Goal: Task Accomplishment & Management: Manage account settings

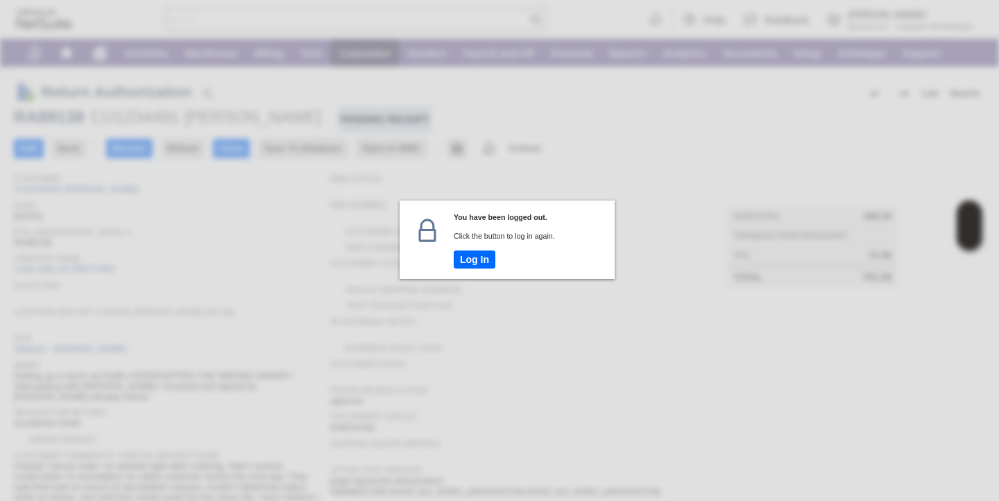
scroll to position [387, 0]
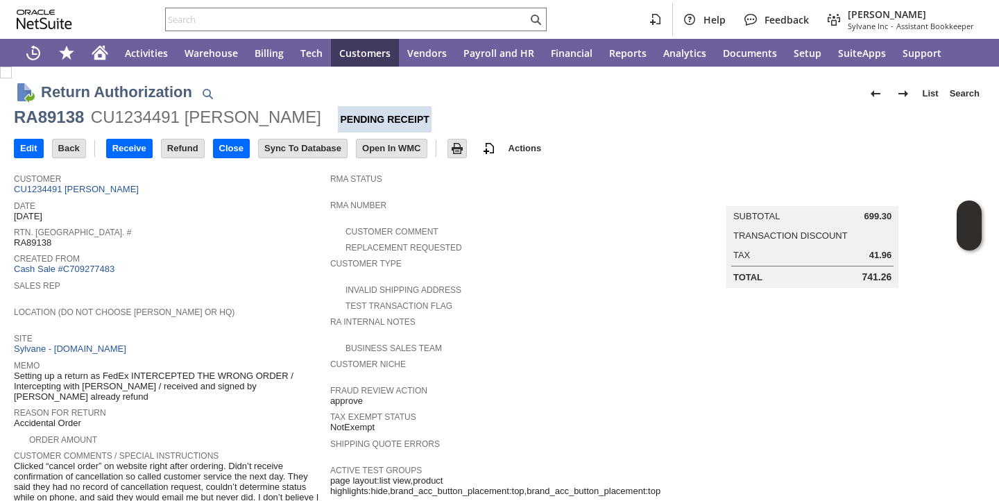
click at [203, 250] on span "Created From" at bounding box center [168, 257] width 309 height 14
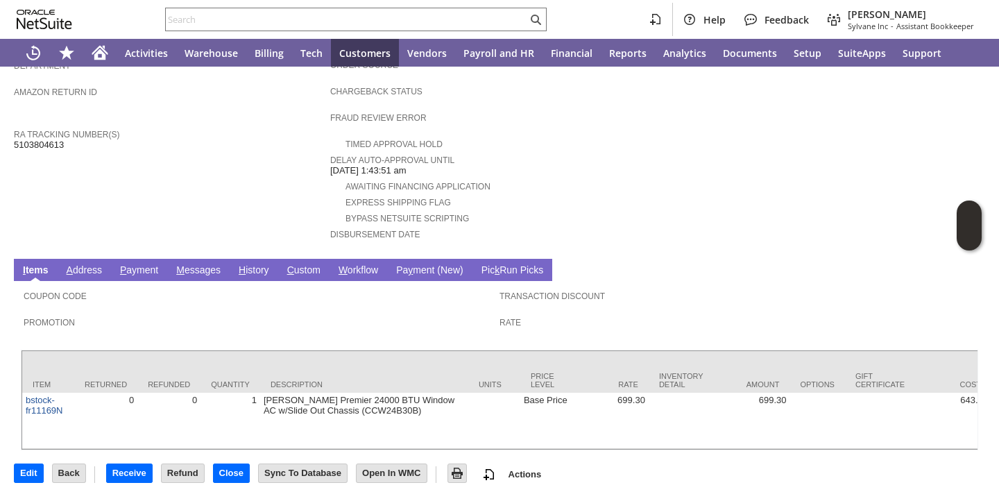
scroll to position [534, 0]
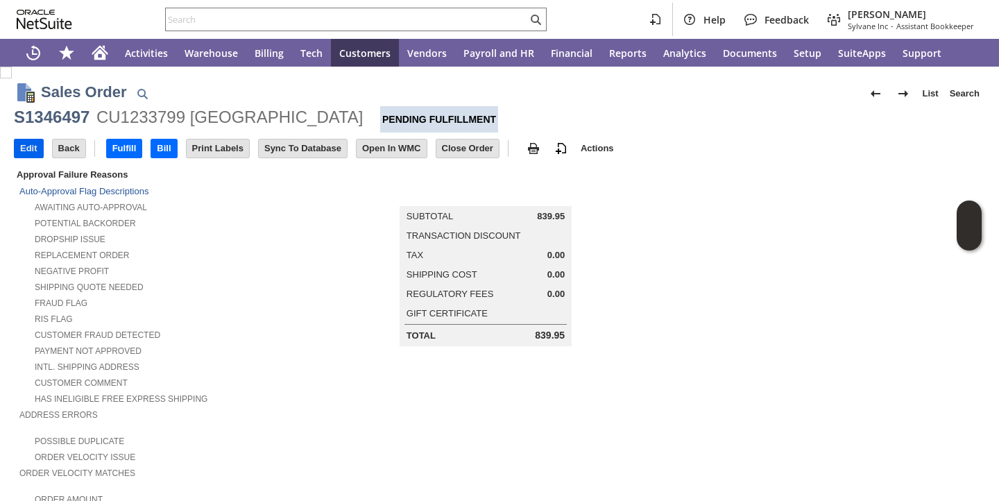
click at [28, 153] on input "Edit" at bounding box center [29, 148] width 28 height 18
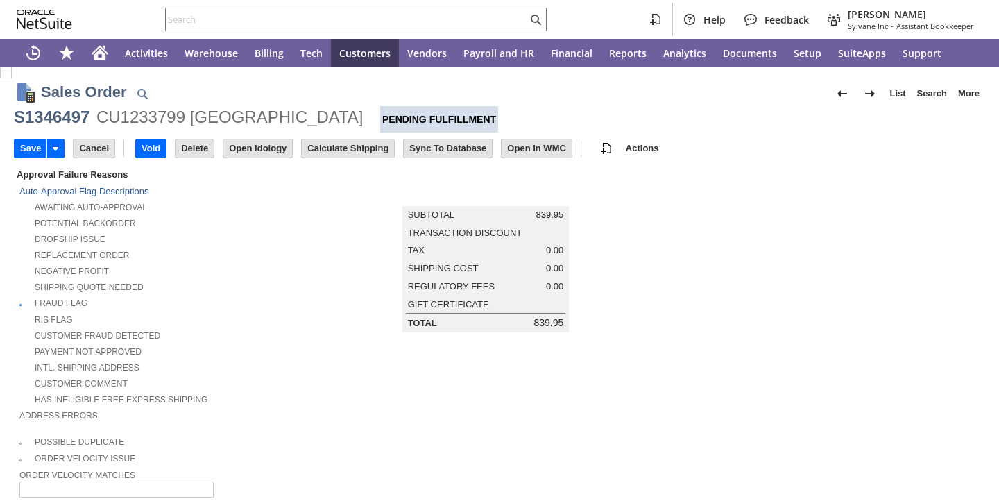
type input "Add"
type input "Copy Previous"
type input "0.00"
type input "OK"
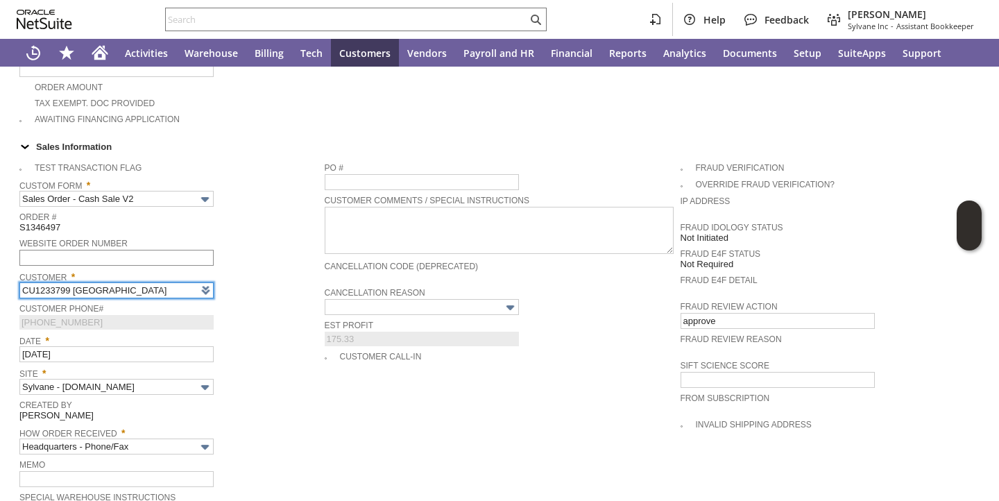
type input "Intelligent Recommendations ⁰"
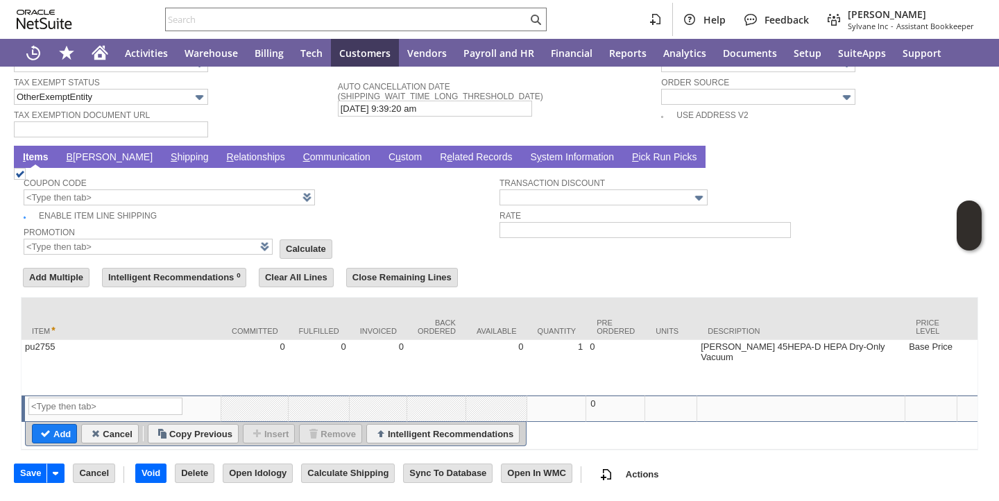
click at [167, 151] on link "S hipping" at bounding box center [189, 157] width 45 height 13
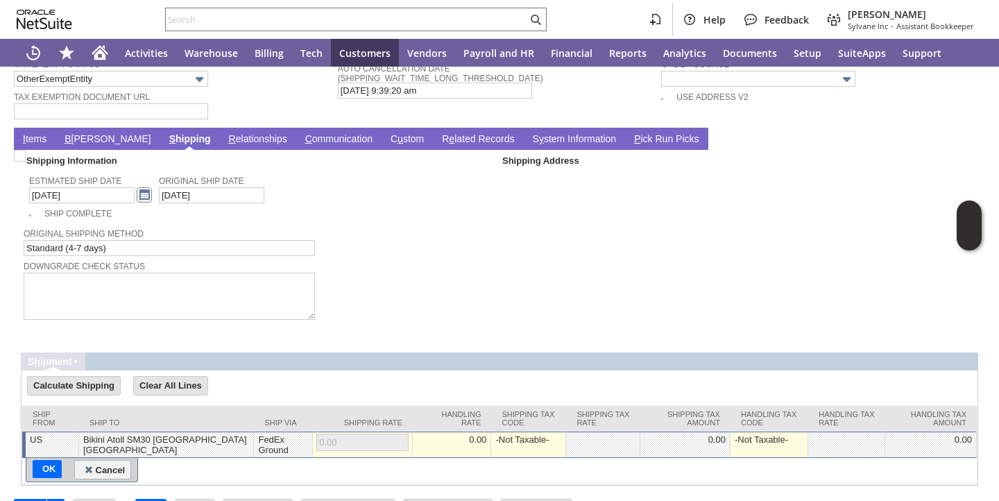
click at [137, 197] on link at bounding box center [144, 194] width 15 height 15
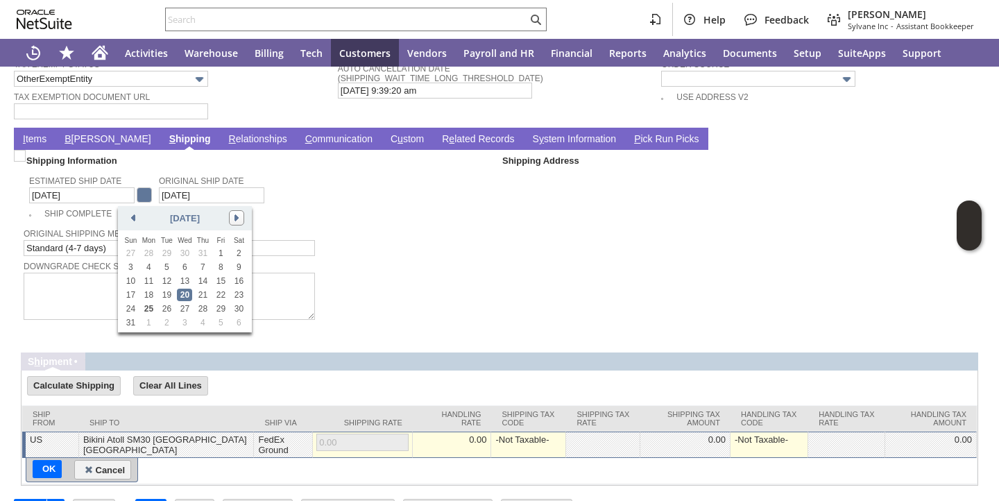
click at [240, 217] on link at bounding box center [236, 217] width 15 height 15
click at [224, 268] on link "12" at bounding box center [220, 267] width 15 height 12
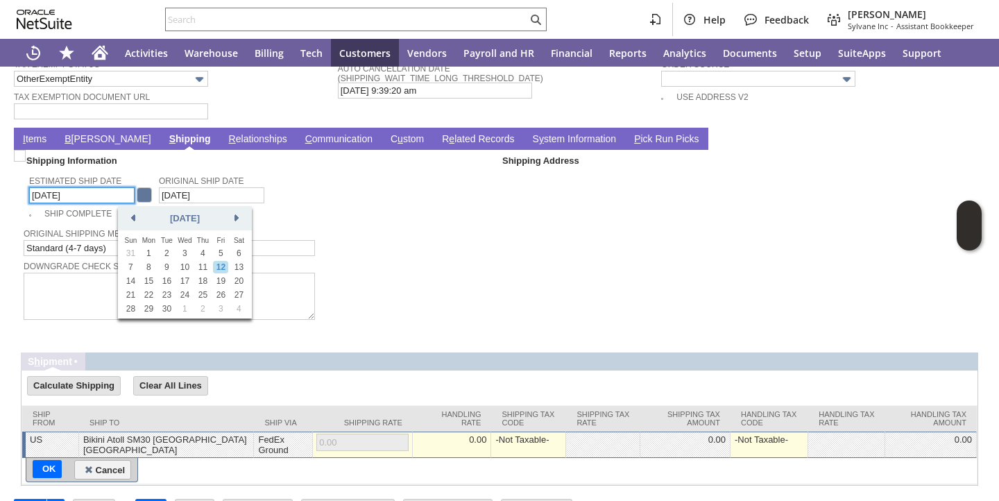
type input "9/12/2025"
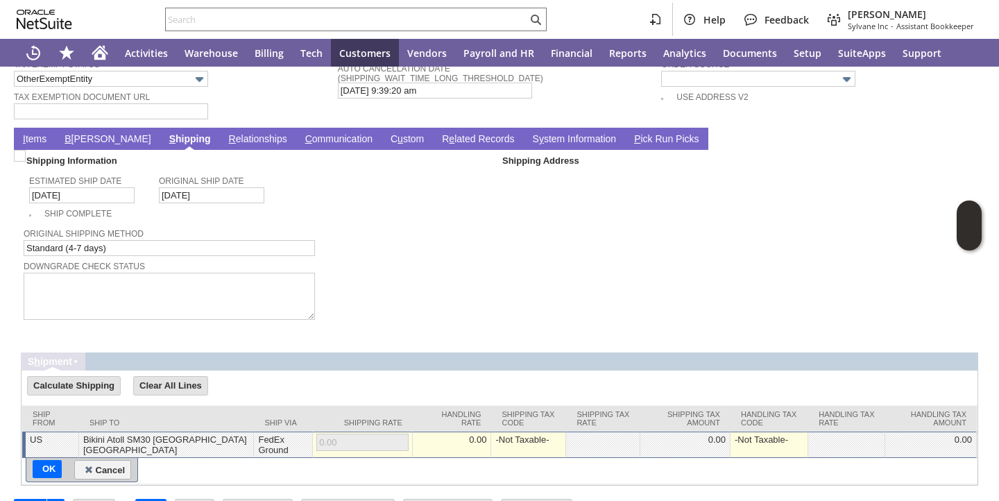
click at [44, 141] on link "I tems" at bounding box center [34, 139] width 31 height 13
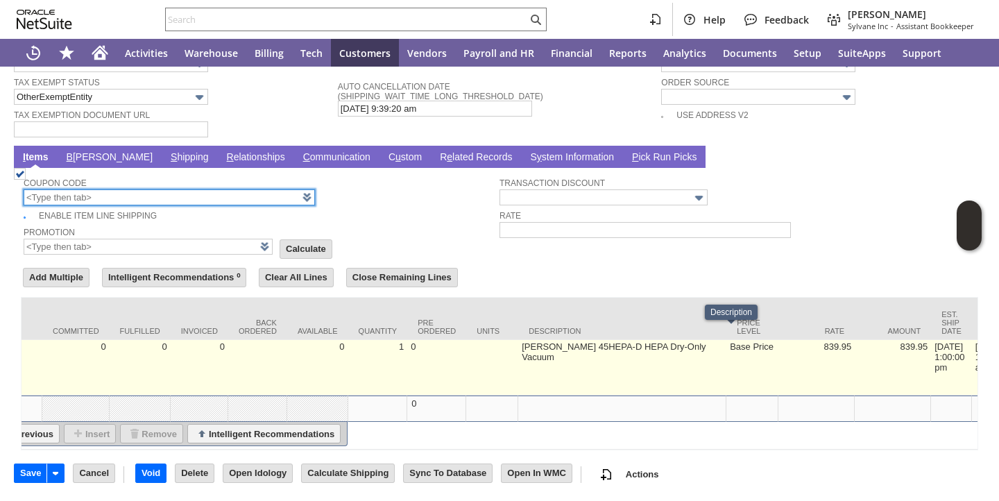
scroll to position [0, 187]
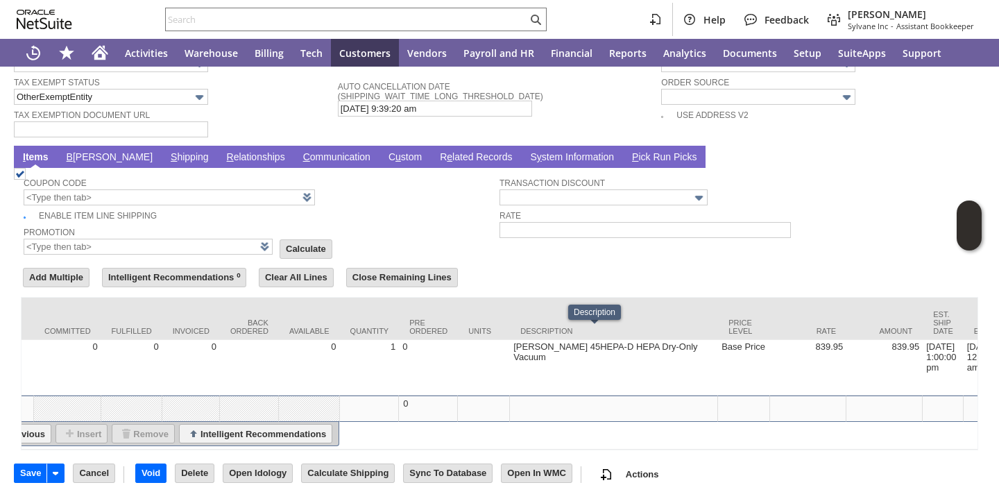
click at [923, 346] on td "8/20/2025 1:00:00 pm" at bounding box center [943, 368] width 41 height 56
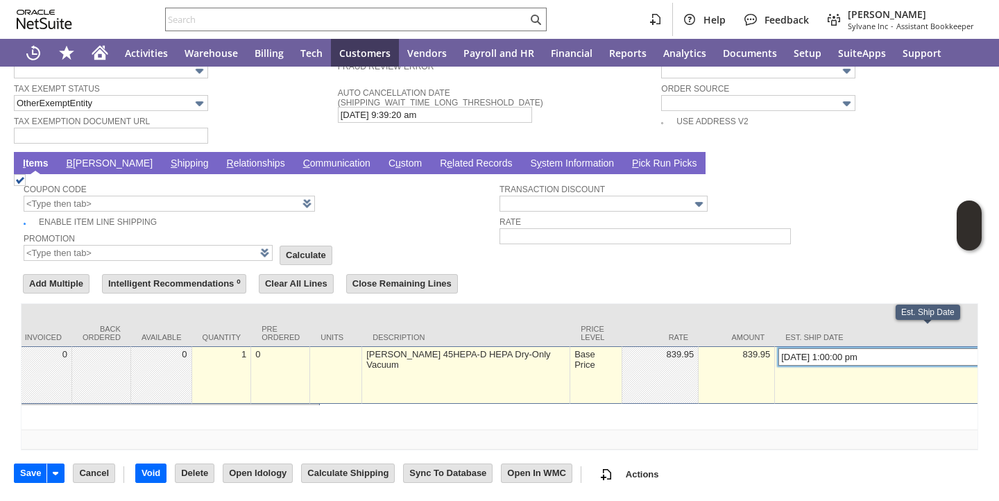
scroll to position [1030, 0]
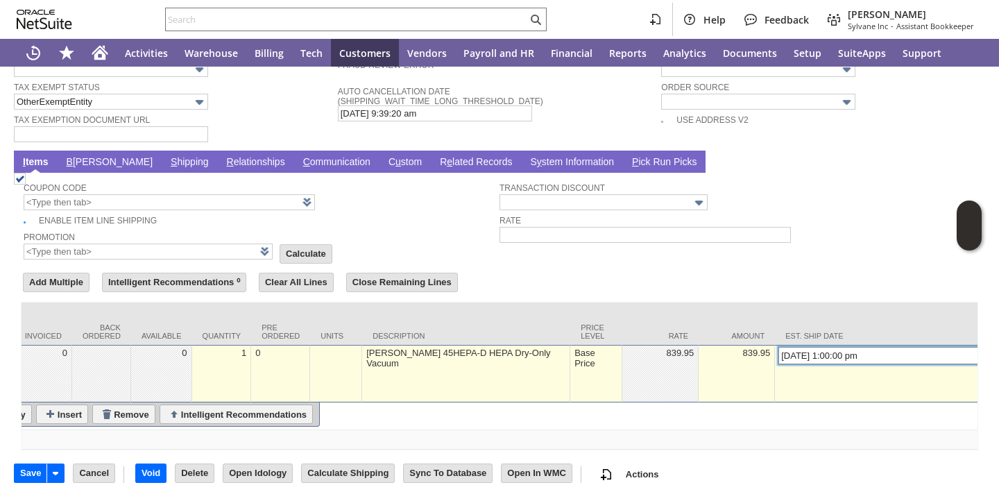
click at [778, 347] on input "8/20/2025 1:00:00 pm" at bounding box center [894, 355] width 233 height 17
type input "9/12/2025 1:00:00 pm"
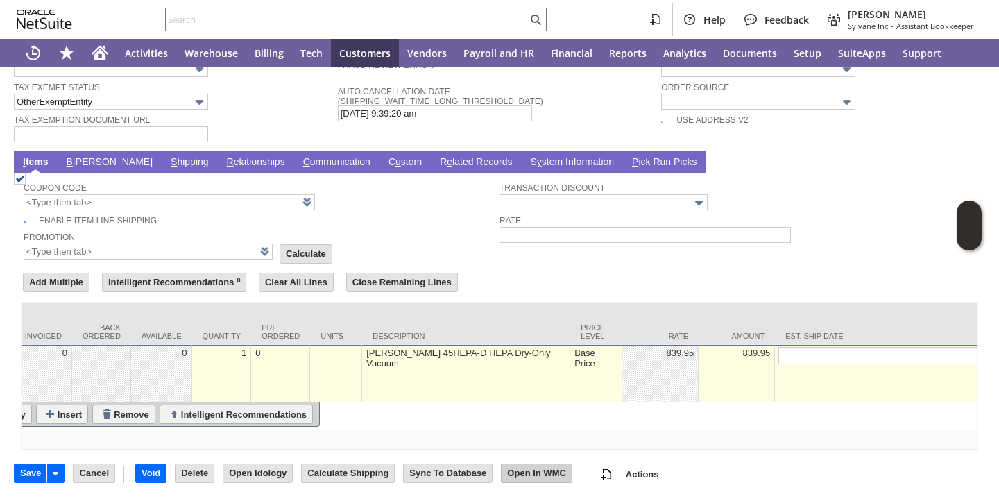
type input "Add"
type input "Copy Previous"
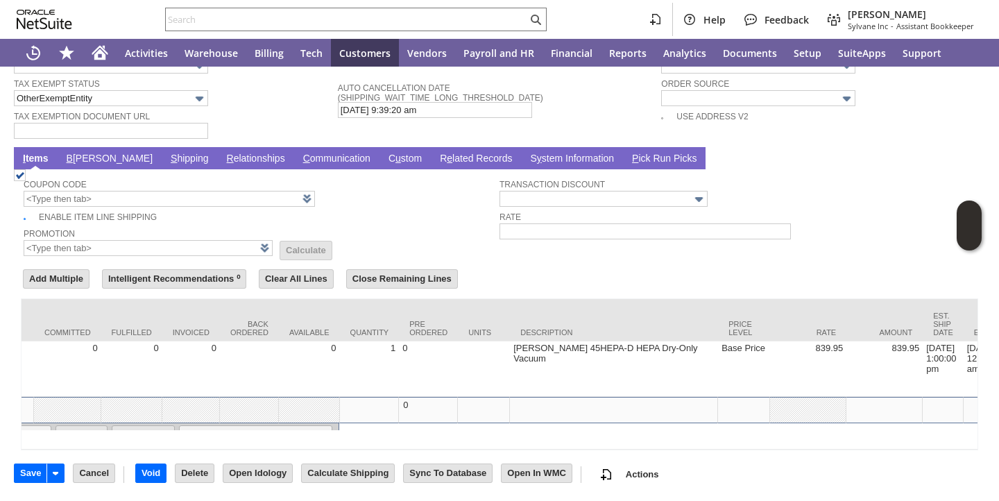
scroll to position [0, 0]
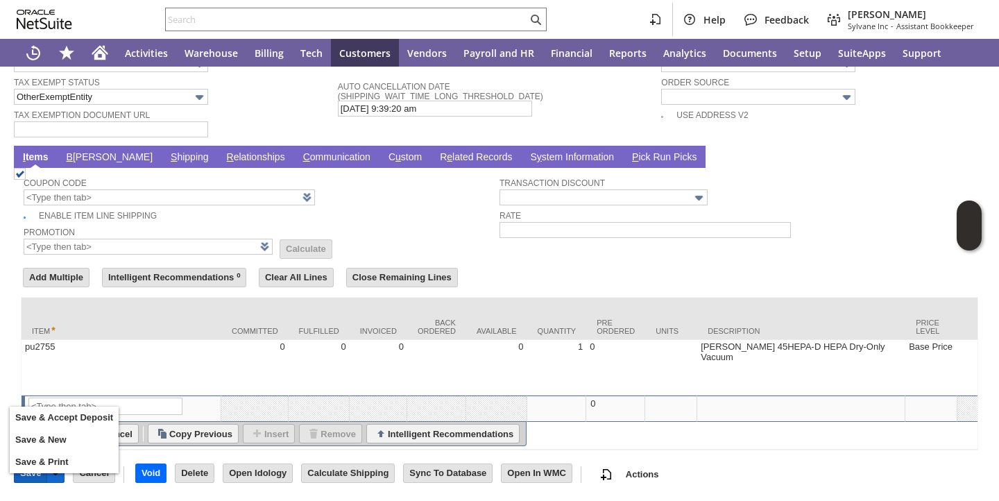
click at [27, 480] on input "Save" at bounding box center [31, 473] width 32 height 18
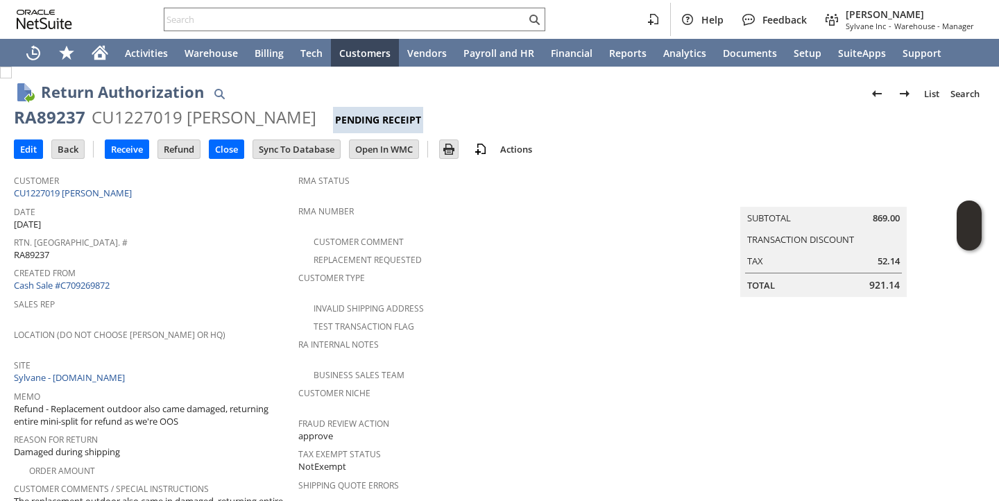
click at [226, 246] on div "Rtn. Auth. # RA89237" at bounding box center [153, 246] width 278 height 29
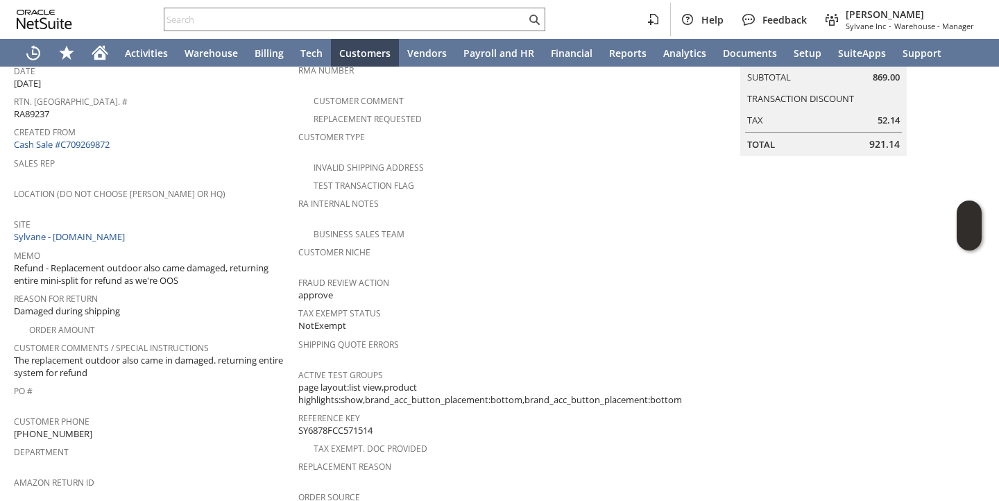
scroll to position [144, 0]
click at [221, 259] on span "Refund - Replacement outdoor also came damaged, returning entire mini-split for…" at bounding box center [153, 272] width 278 height 26
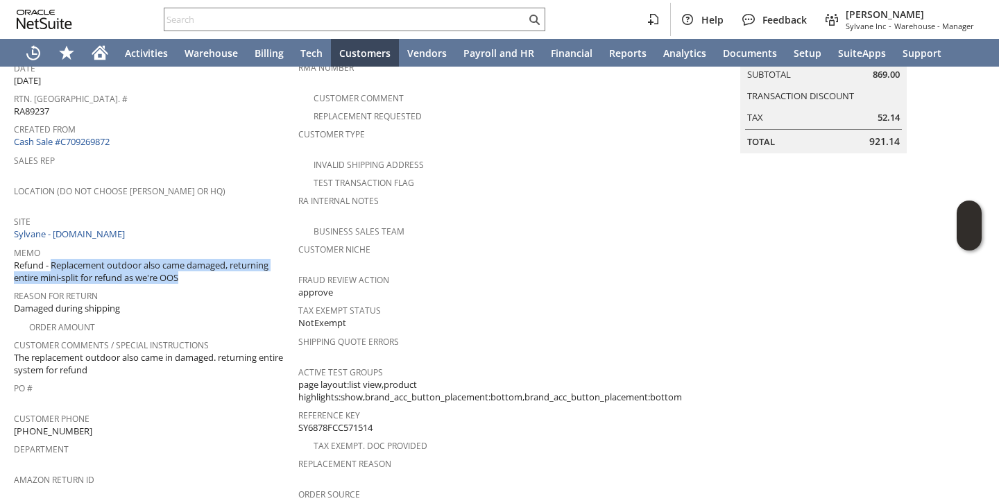
click at [221, 259] on span "Refund - Replacement outdoor also came damaged, returning entire mini-split for…" at bounding box center [153, 272] width 278 height 26
click at [196, 271] on span "Refund - Replacement outdoor also came damaged, returning entire mini-split for…" at bounding box center [153, 272] width 278 height 26
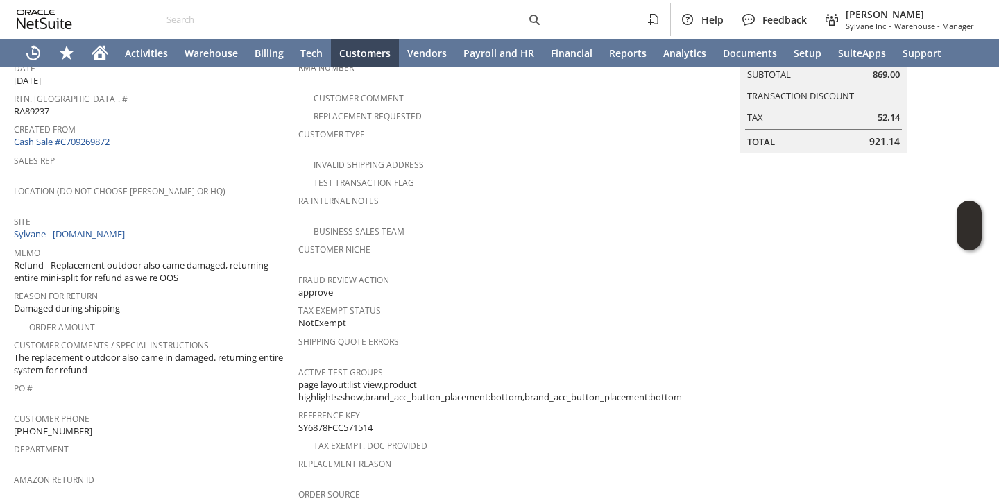
click at [184, 266] on span "Refund - Replacement outdoor also came damaged, returning entire mini-split for…" at bounding box center [153, 272] width 278 height 26
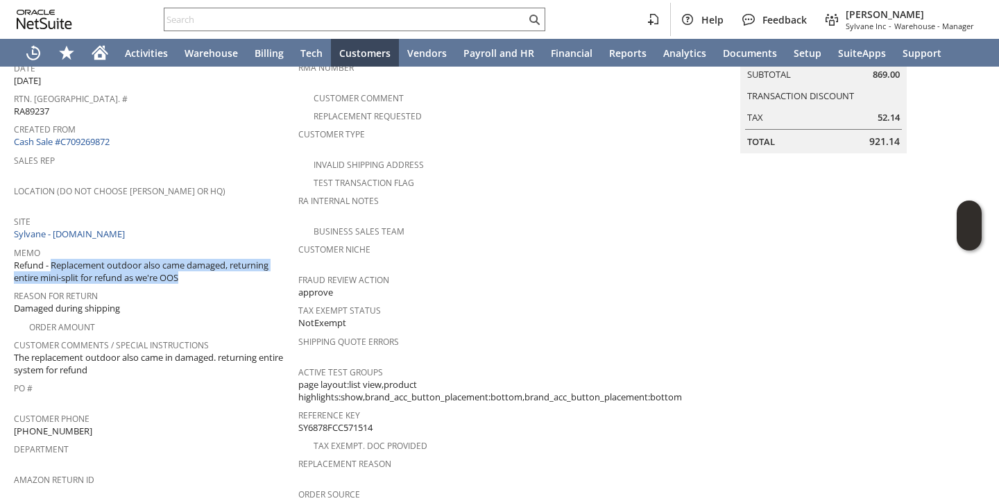
click at [184, 266] on span "Refund - Replacement outdoor also came damaged, returning entire mini-split for…" at bounding box center [153, 272] width 278 height 26
click at [192, 266] on span "Refund - Replacement outdoor also came damaged, returning entire mini-split for…" at bounding box center [153, 272] width 278 height 26
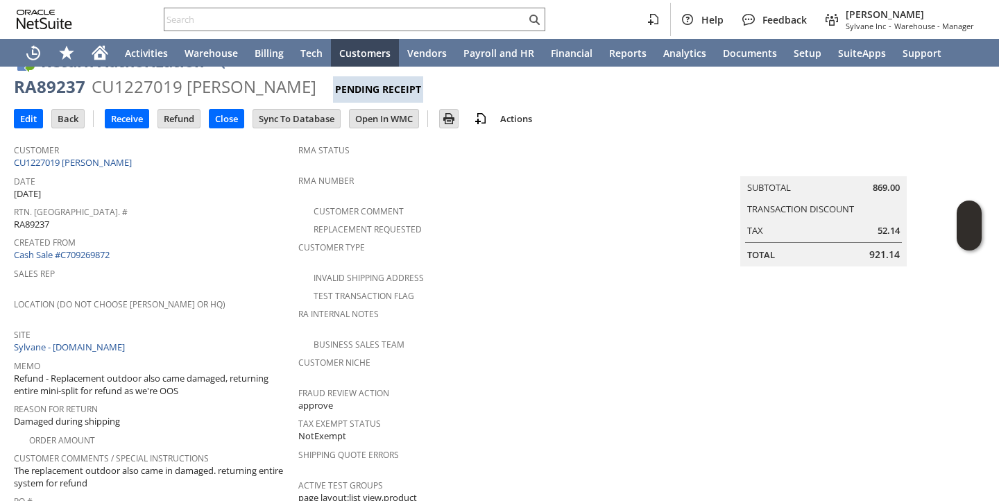
scroll to position [0, 0]
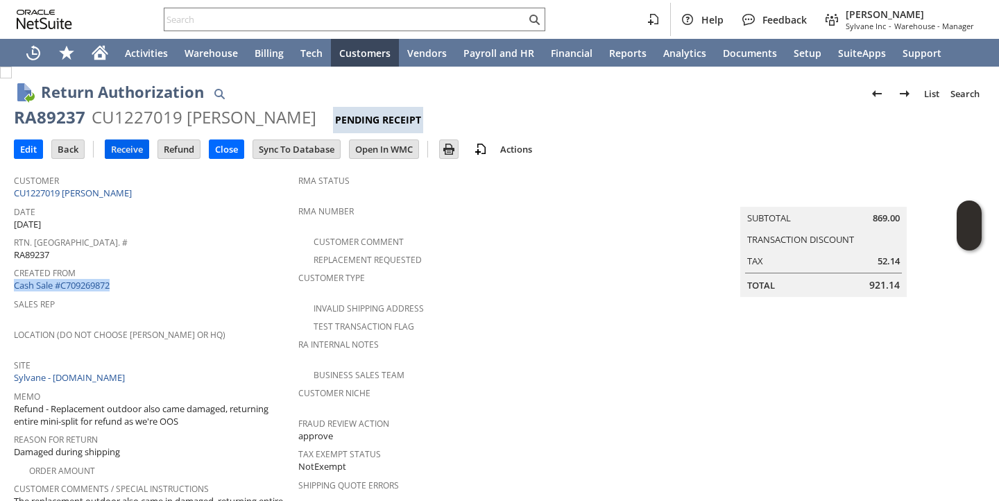
click at [138, 154] on input "Receive" at bounding box center [126, 149] width 43 height 18
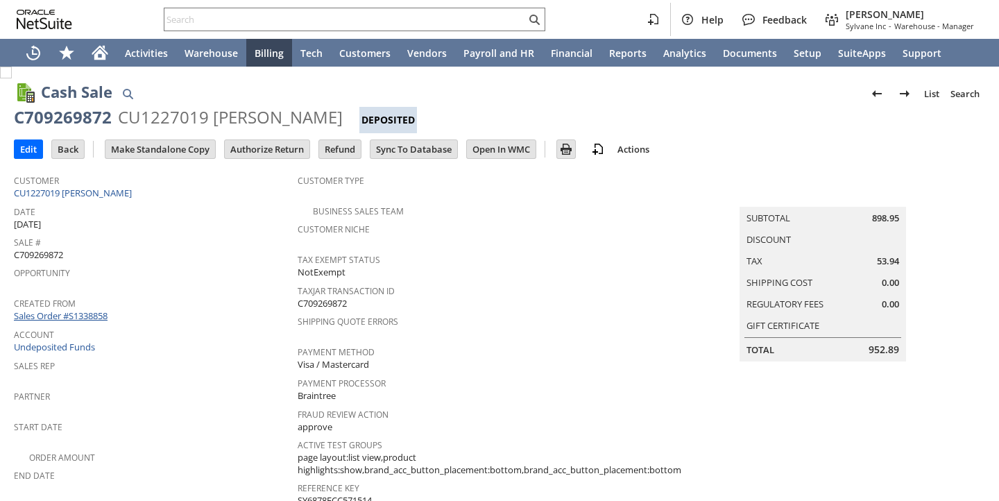
click at [90, 310] on link "Sales Order #S1338858" at bounding box center [62, 315] width 97 height 12
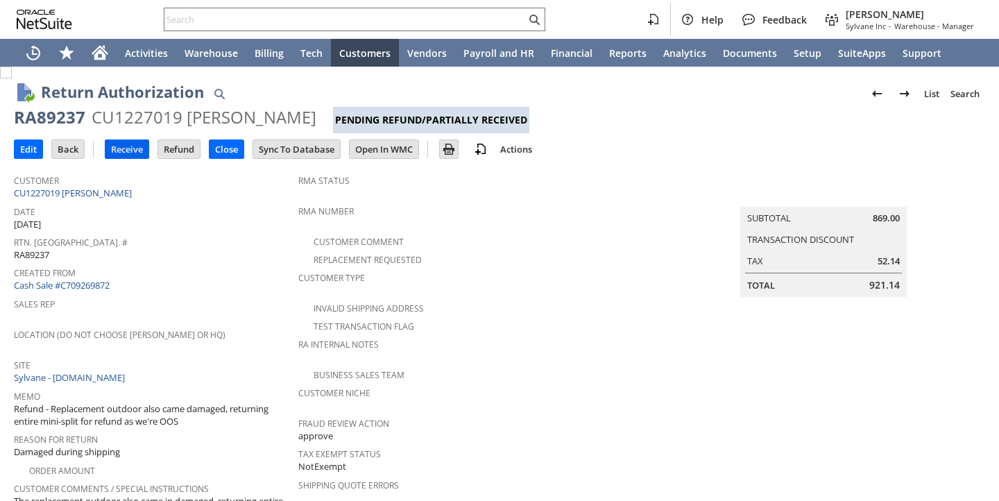
click at [134, 148] on input "Receive" at bounding box center [126, 149] width 43 height 18
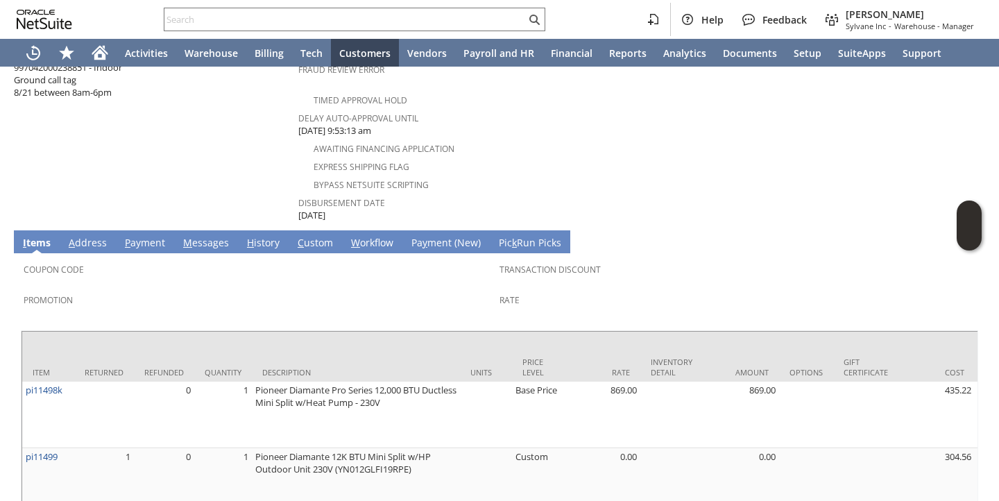
scroll to position [745, 0]
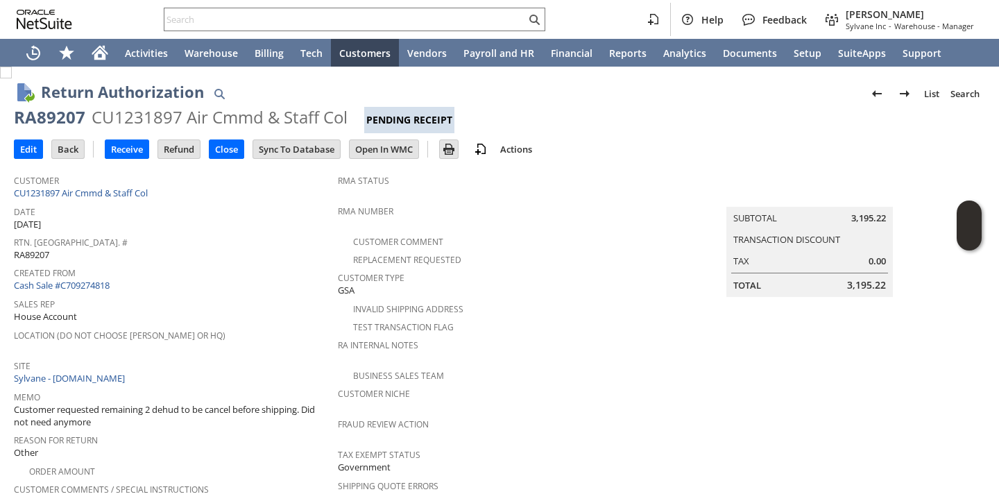
click at [237, 246] on div "Rtn. [GEOGRAPHIC_DATA]. # RA89207" at bounding box center [172, 246] width 317 height 29
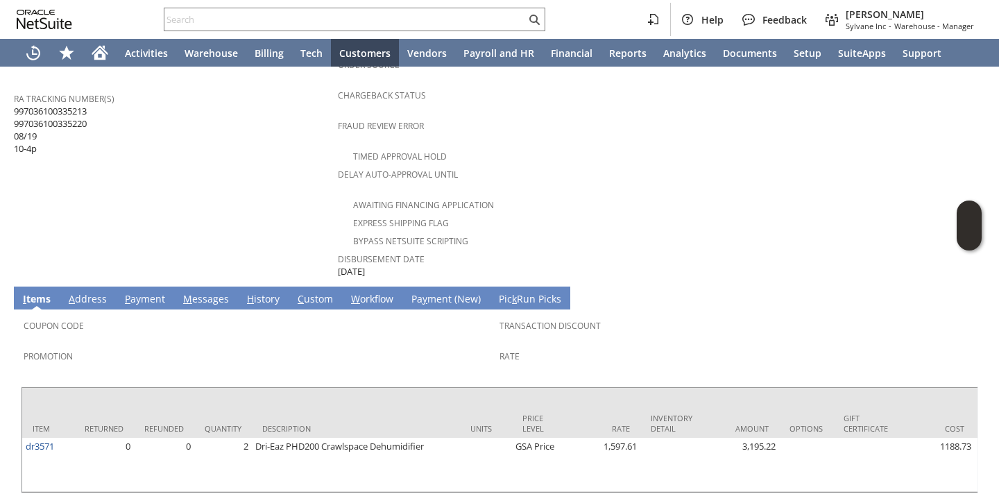
scroll to position [587, 0]
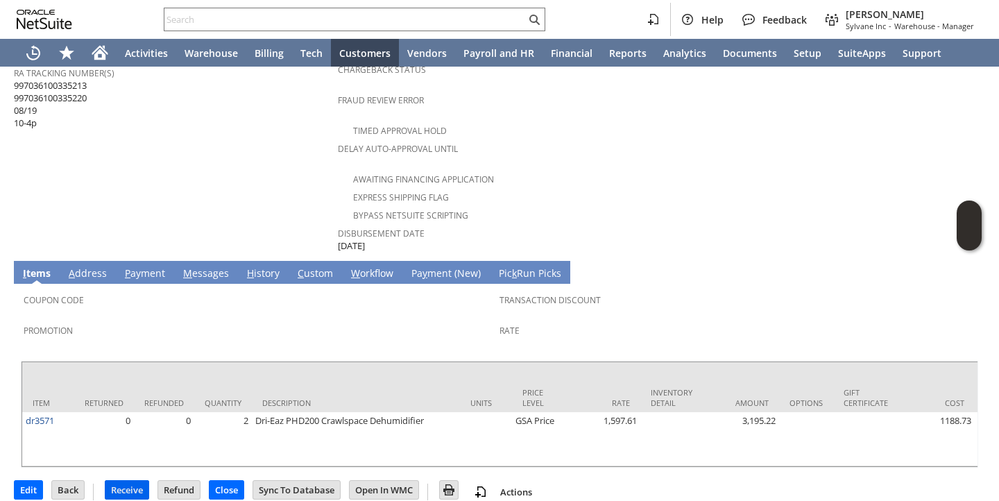
click at [140, 481] on input "Receive" at bounding box center [126, 490] width 43 height 18
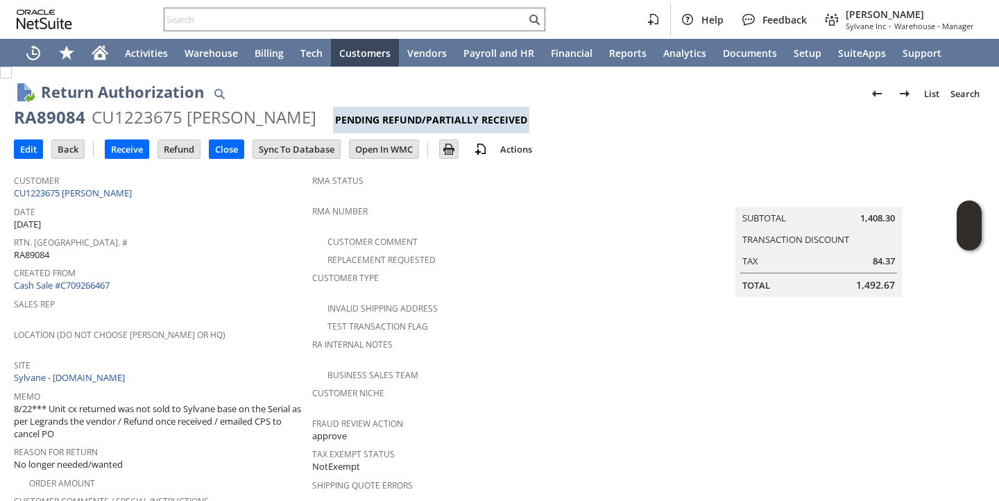
click at [244, 305] on div "Sales Rep" at bounding box center [159, 308] width 291 height 29
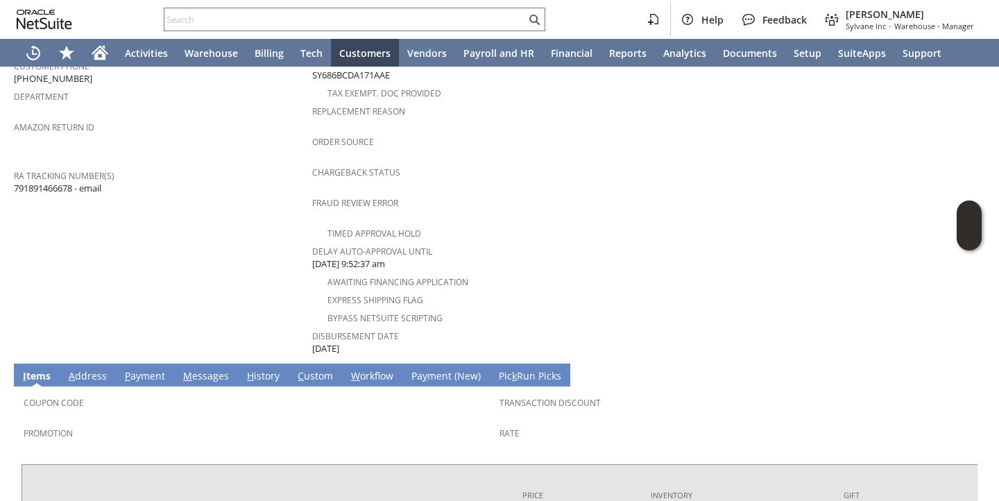
scroll to position [720, 0]
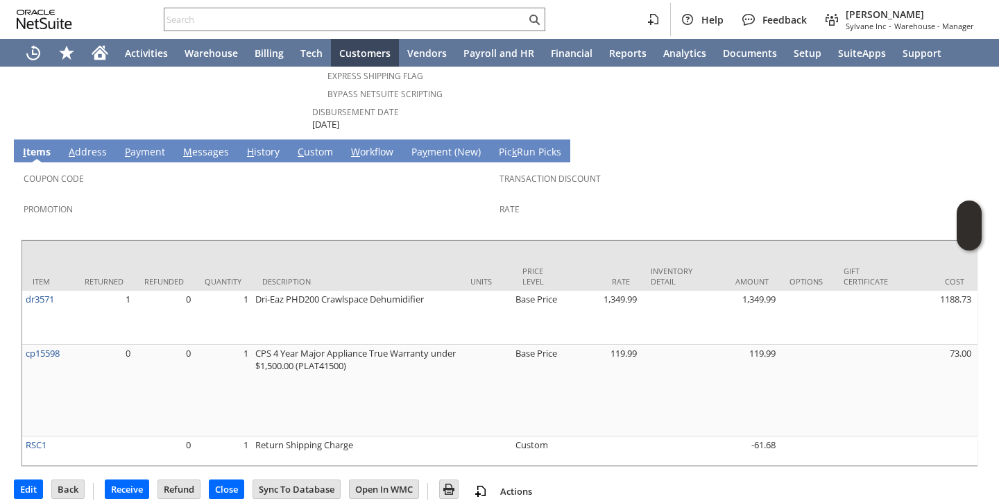
click at [262, 145] on link "H istory" at bounding box center [264, 152] width 40 height 15
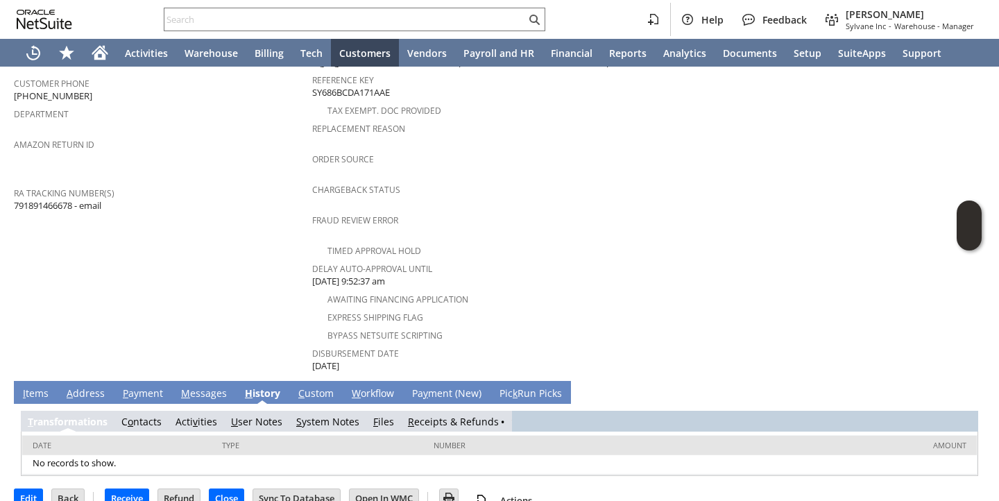
scroll to position [0, 0]
click at [429, 415] on link "R eceipts & Refunds" at bounding box center [459, 421] width 91 height 13
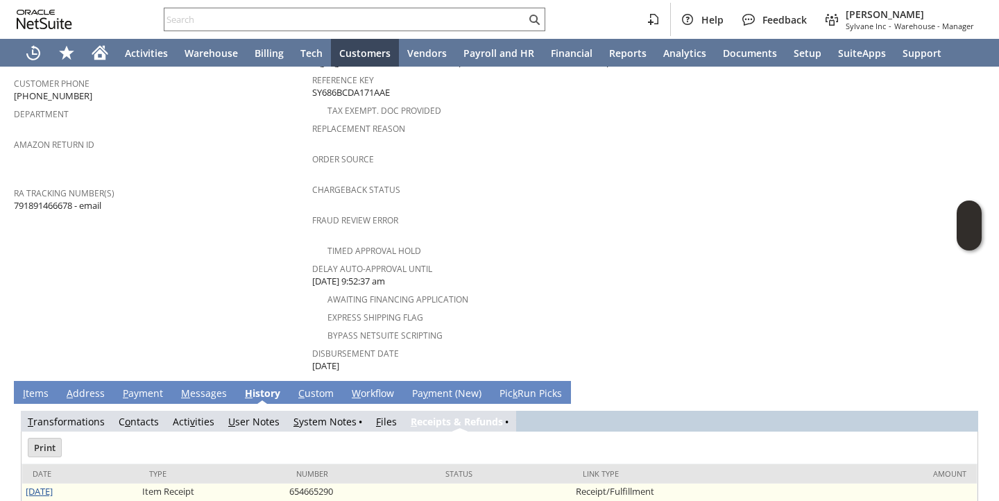
click at [49, 485] on link "8/19/2025" at bounding box center [39, 491] width 27 height 12
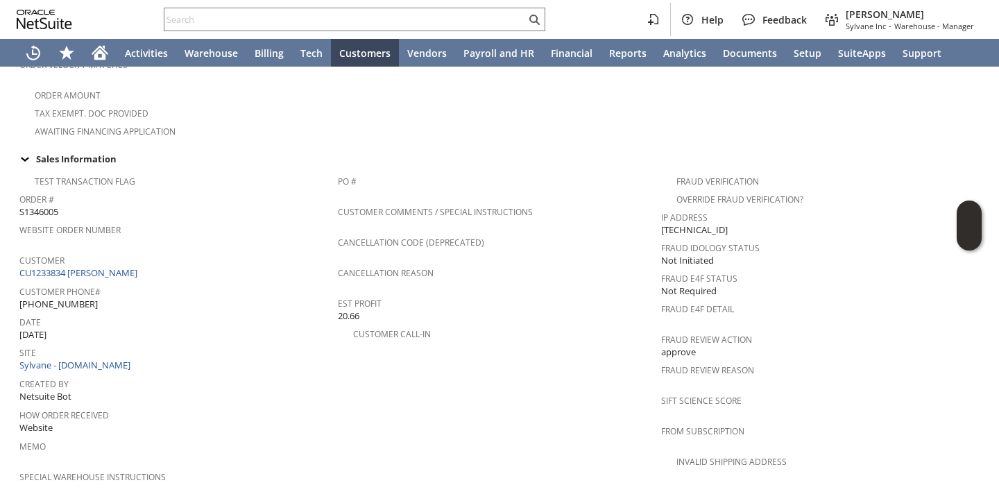
scroll to position [451, 0]
click at [118, 265] on link "CU1233834 [PERSON_NAME]" at bounding box center [79, 271] width 121 height 12
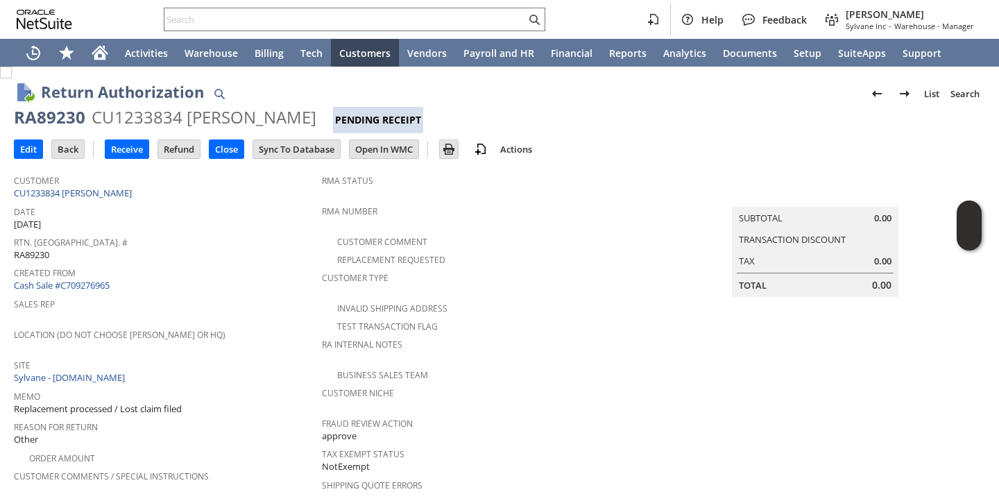
click at [187, 272] on span "Created From" at bounding box center [164, 271] width 301 height 16
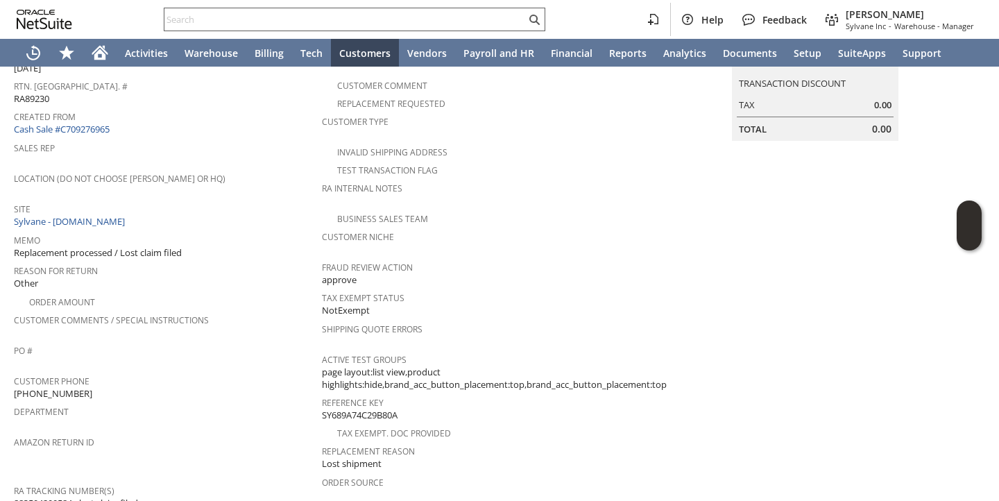
scroll to position [153, 0]
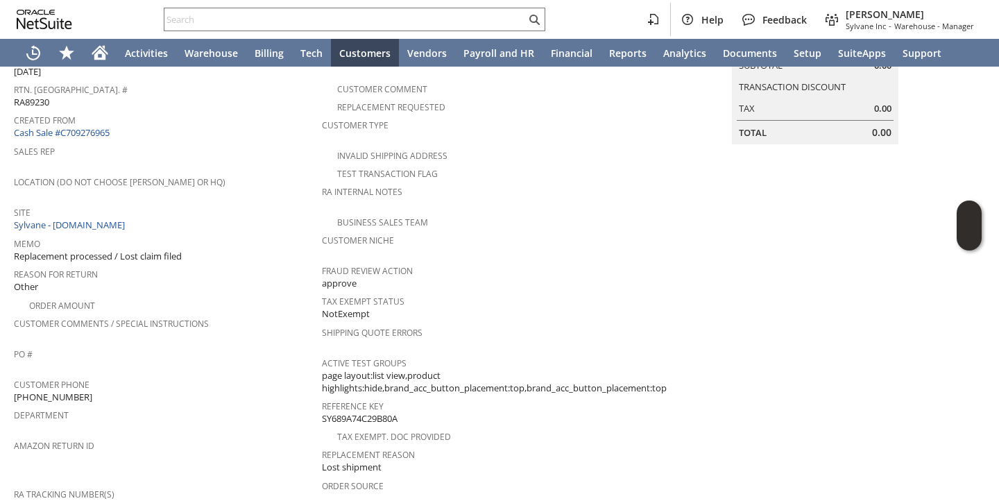
click at [251, 274] on div "Reason For Return Other" at bounding box center [164, 279] width 301 height 30
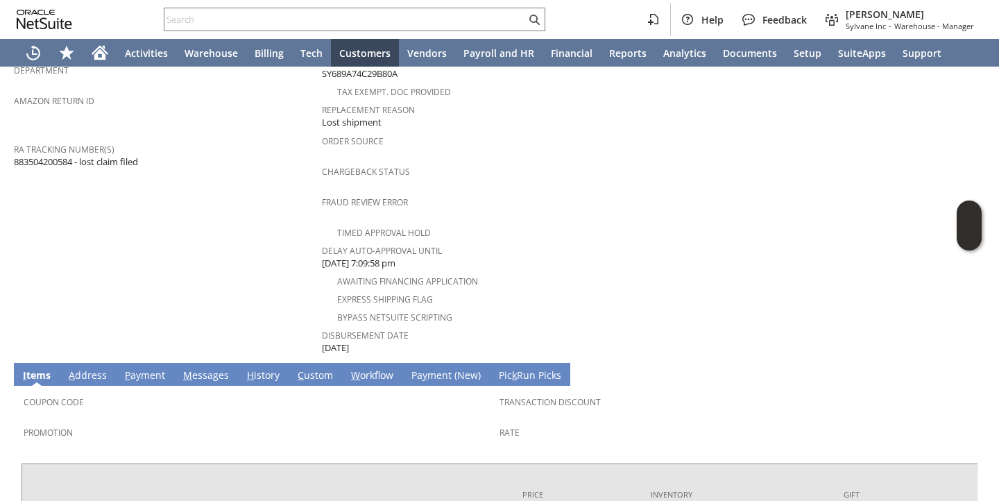
scroll to position [0, 0]
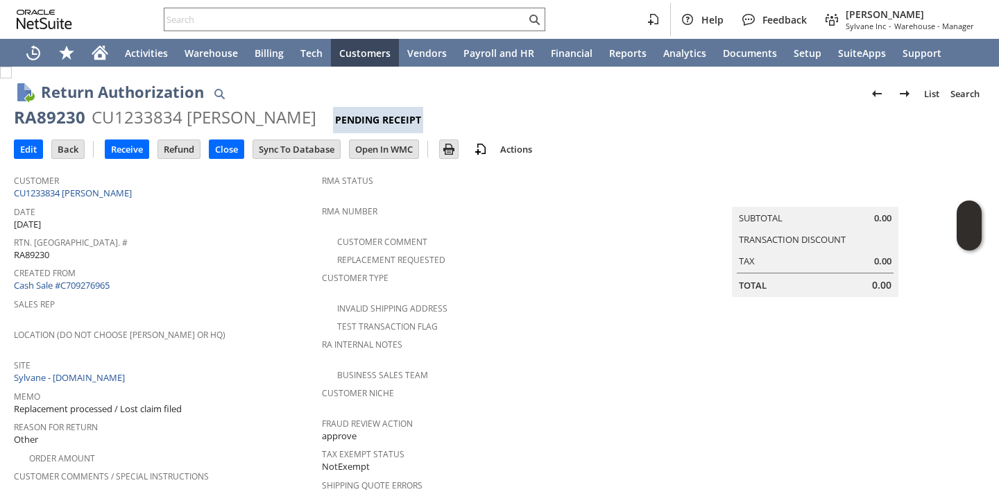
click at [251, 275] on div "Created From Cash Sale #C709276965" at bounding box center [164, 278] width 301 height 30
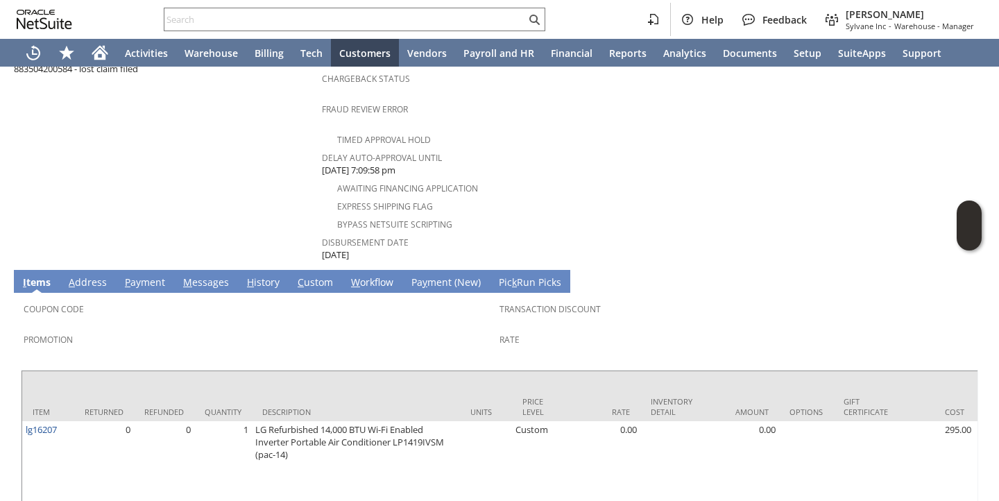
scroll to position [595, 0]
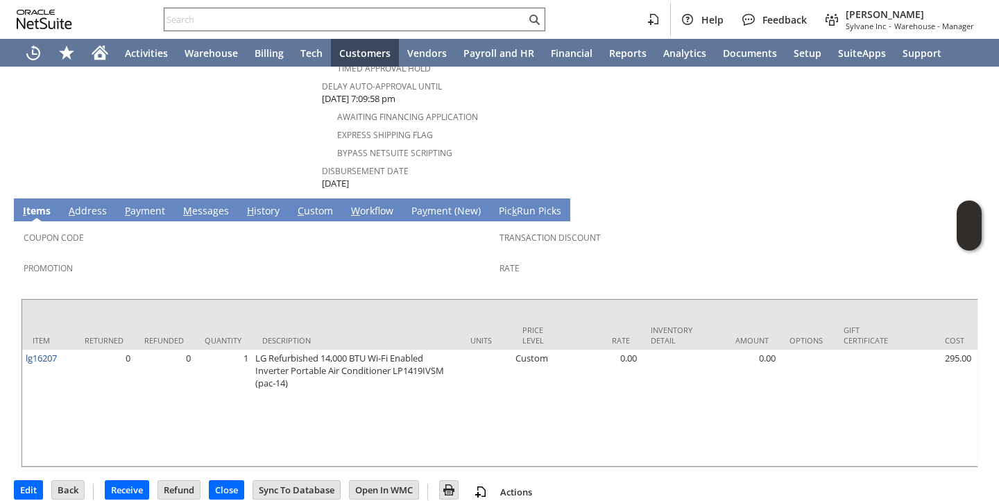
click at [339, 17] on input "text" at bounding box center [344, 19] width 361 height 17
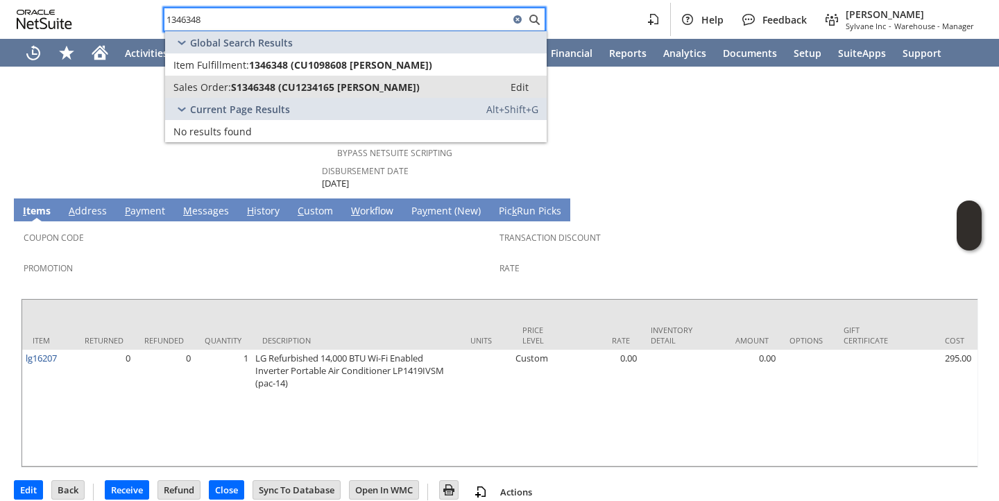
type input "1346348"
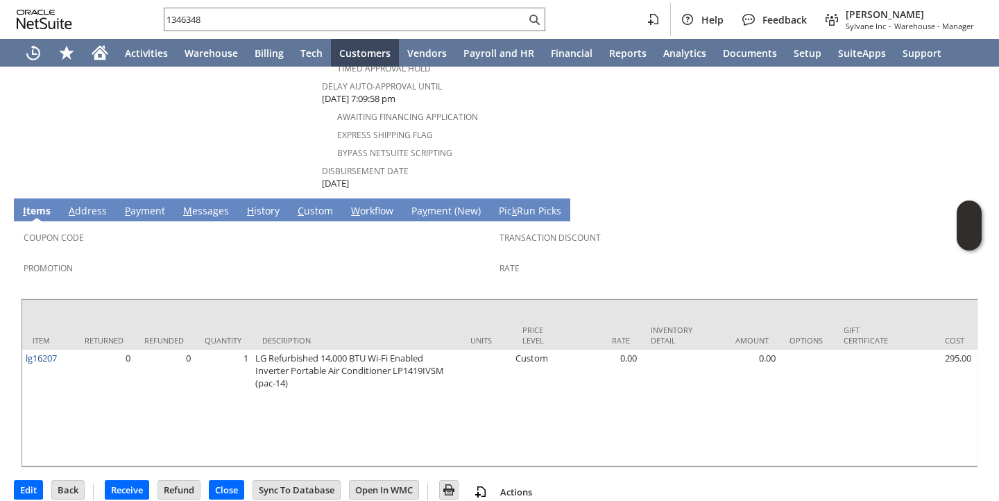
scroll to position [0, 0]
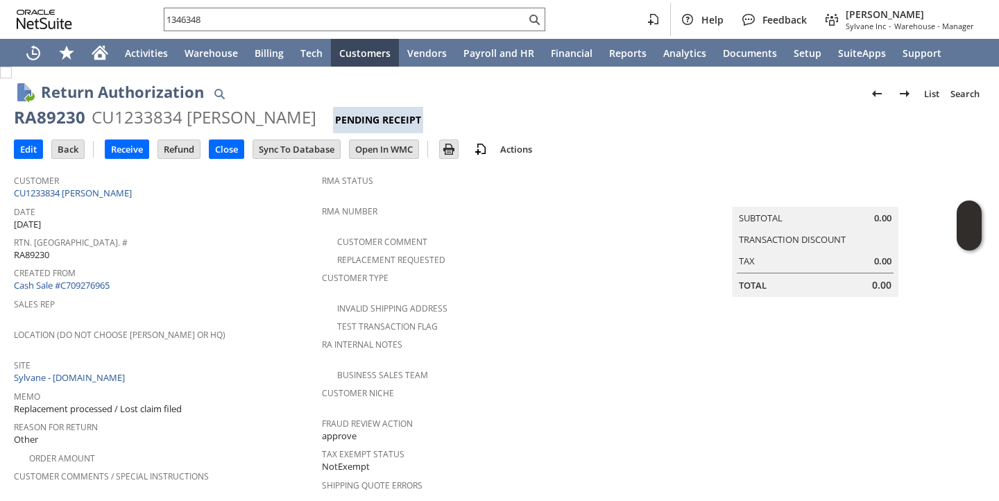
click at [103, 232] on span "Rtn. [GEOGRAPHIC_DATA]. #" at bounding box center [164, 240] width 301 height 16
click at [121, 148] on input "Receive" at bounding box center [126, 149] width 43 height 18
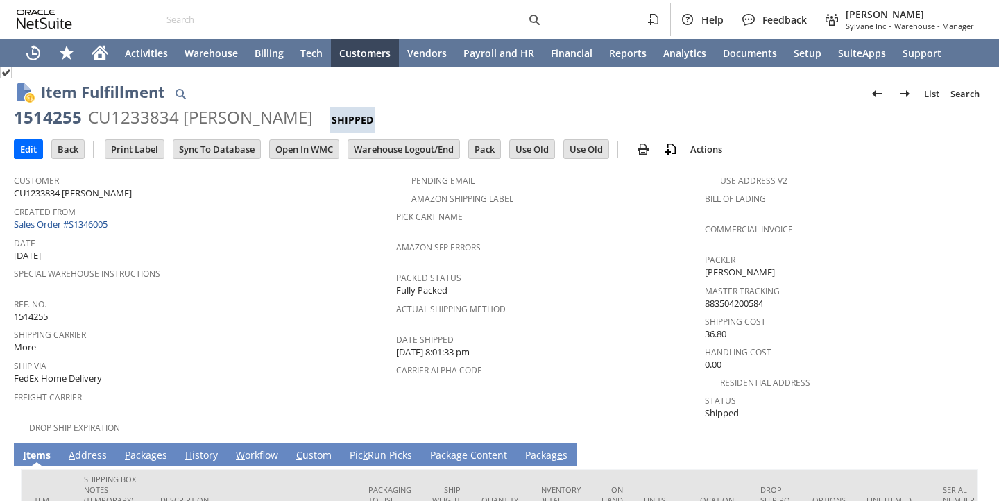
click at [314, 233] on span "Date" at bounding box center [201, 241] width 375 height 16
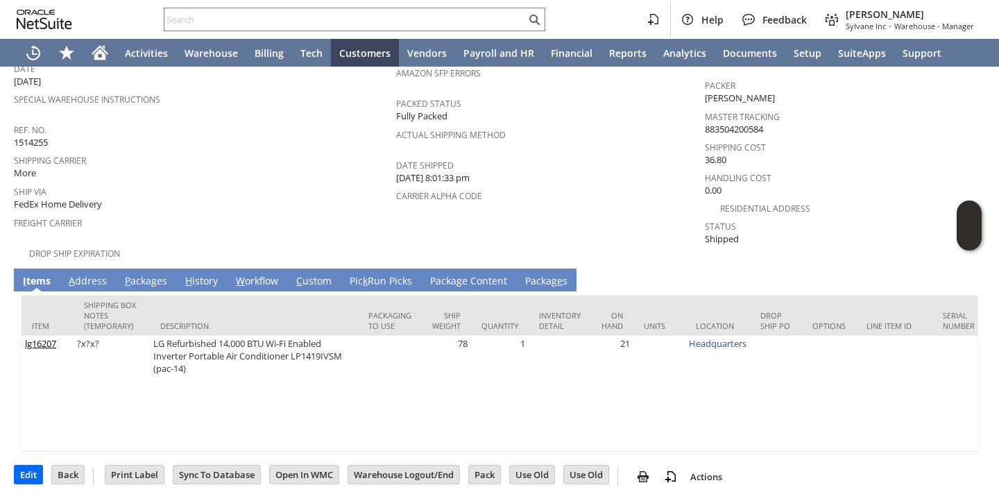
click at [153, 274] on link "P ackages" at bounding box center [145, 281] width 49 height 15
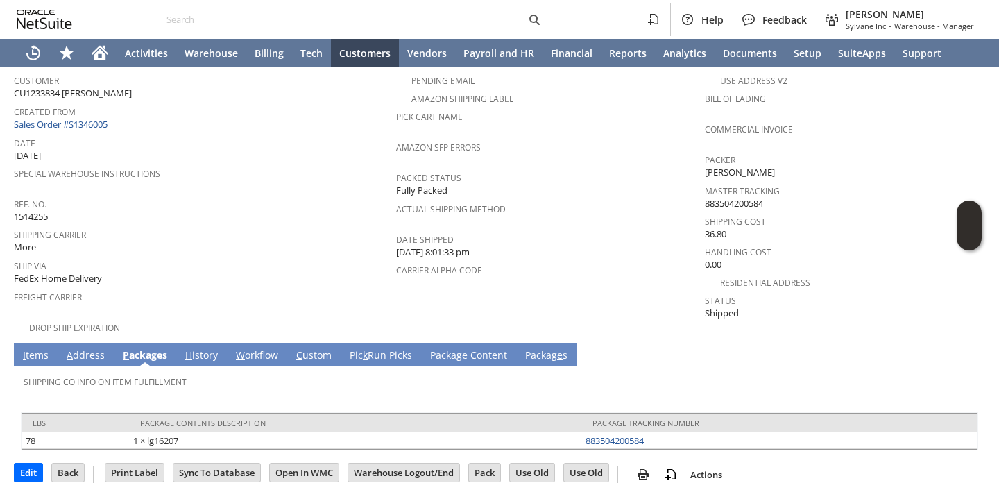
scroll to position [86, 0]
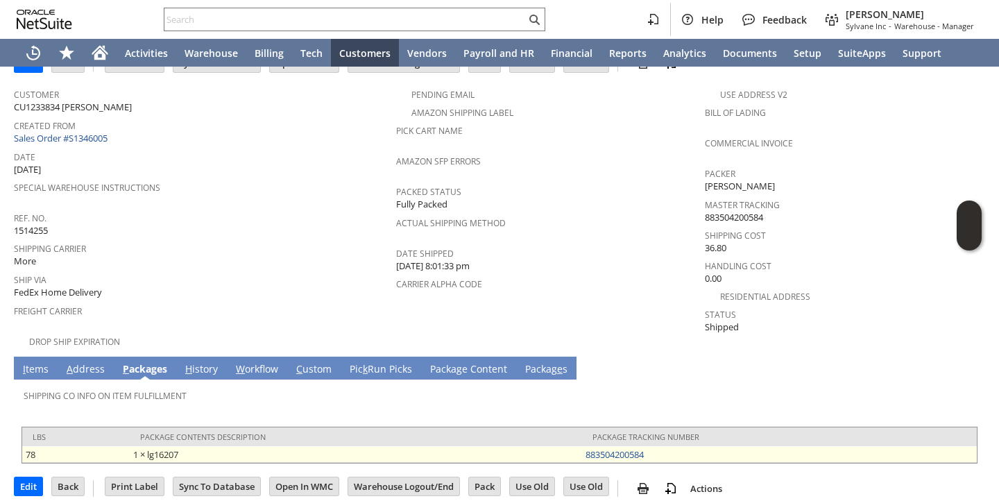
click at [631, 448] on td "883504200584" at bounding box center [779, 454] width 395 height 17
click at [630, 448] on link "883504200584" at bounding box center [615, 454] width 58 height 12
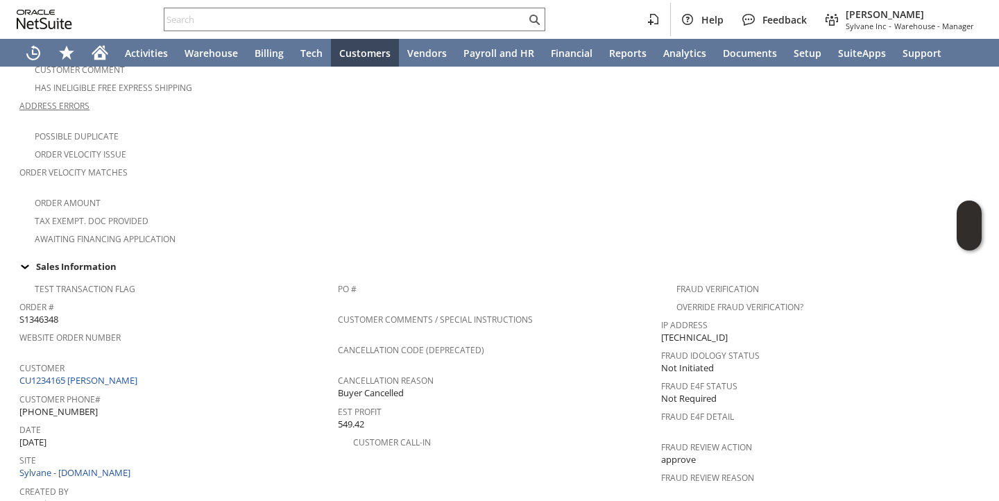
scroll to position [904, 0]
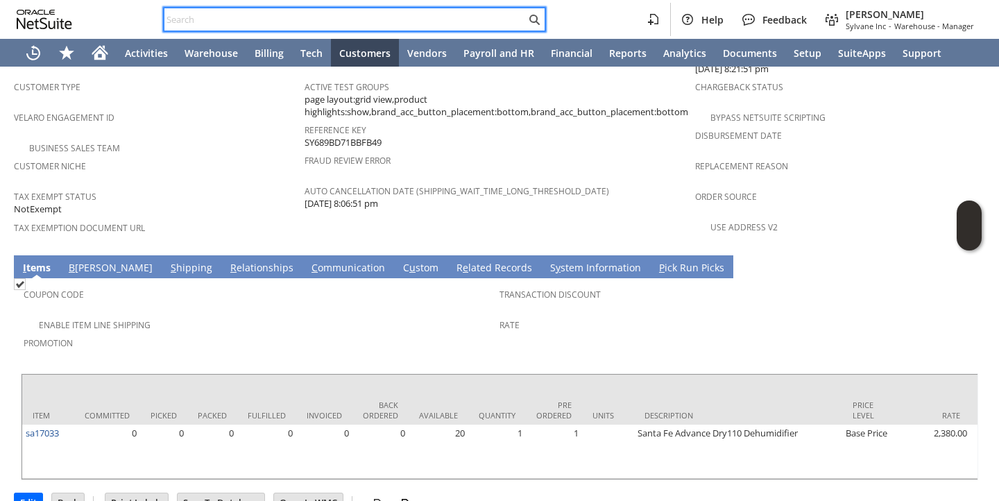
click at [285, 27] on input "text" at bounding box center [344, 19] width 361 height 17
click at [285, 24] on input "text" at bounding box center [344, 19] width 361 height 17
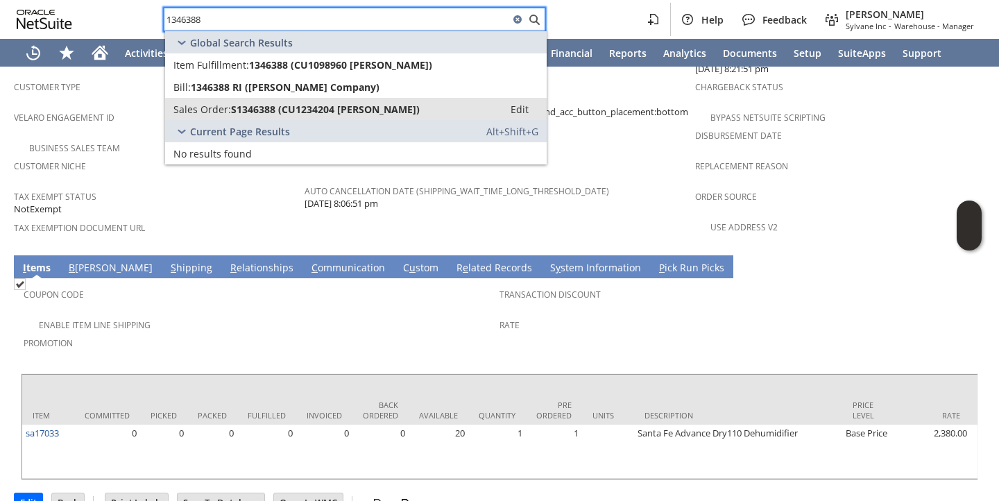
type input "1346388"
click at [241, 110] on span "S1346388 (CU1234204 Timothy Kessel)" at bounding box center [325, 109] width 189 height 13
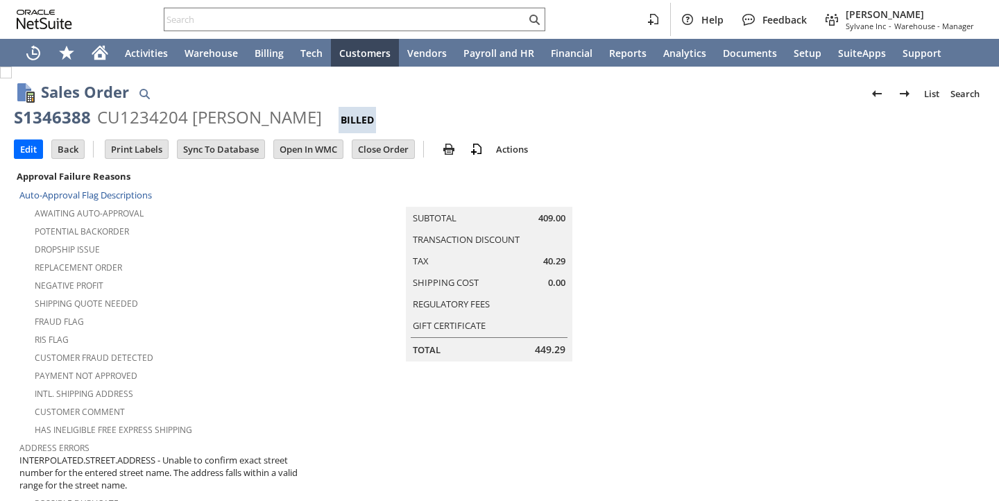
click at [192, 204] on div "Awaiting Auto-Approval" at bounding box center [169, 211] width 300 height 17
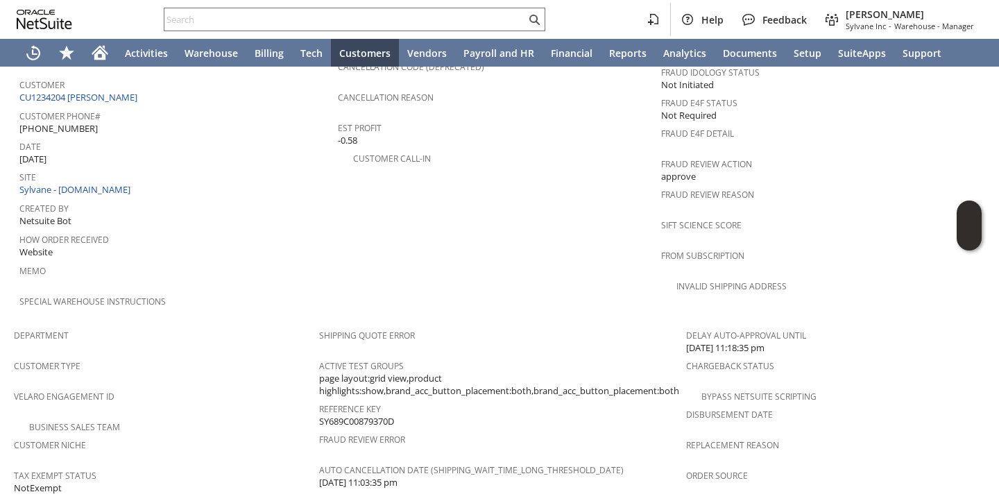
scroll to position [649, 0]
click at [117, 92] on link "CU1234204 [PERSON_NAME]" at bounding box center [79, 98] width 121 height 12
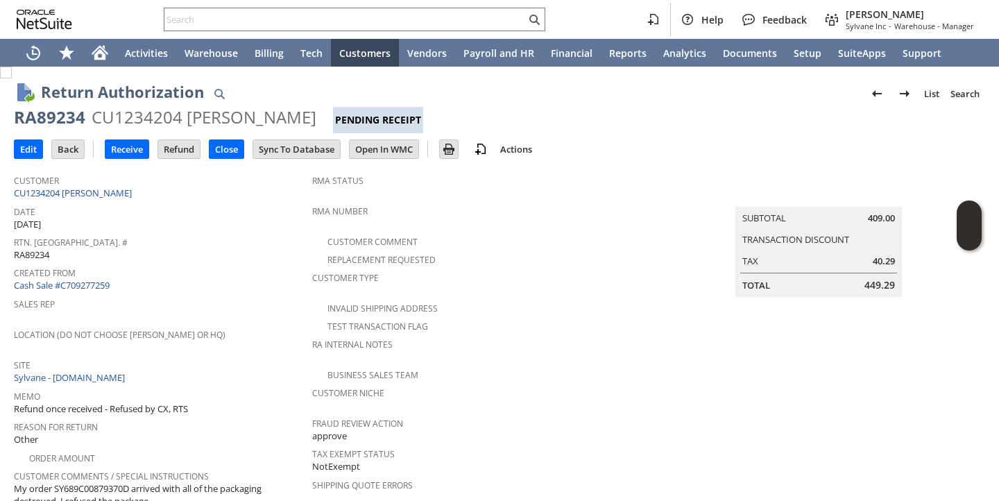
click at [266, 294] on span "Sales Rep" at bounding box center [159, 302] width 291 height 16
click at [244, 207] on span "Date" at bounding box center [159, 210] width 291 height 16
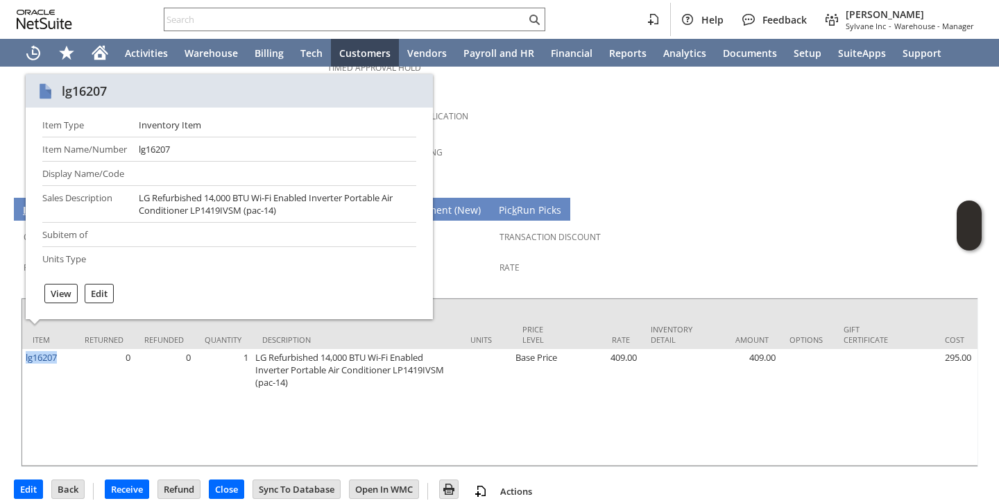
click at [502, 262] on link "Rate" at bounding box center [510, 268] width 20 height 12
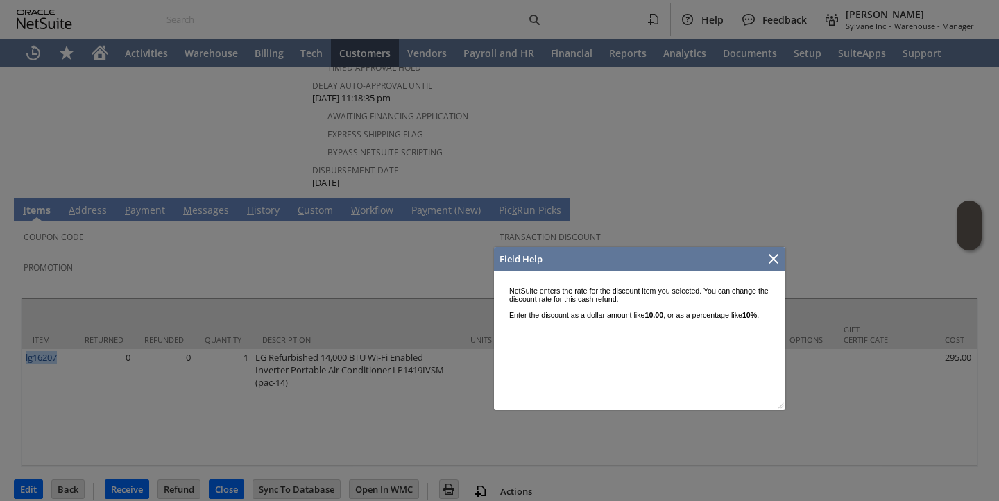
click at [773, 258] on icon "Close" at bounding box center [774, 259] width 10 height 10
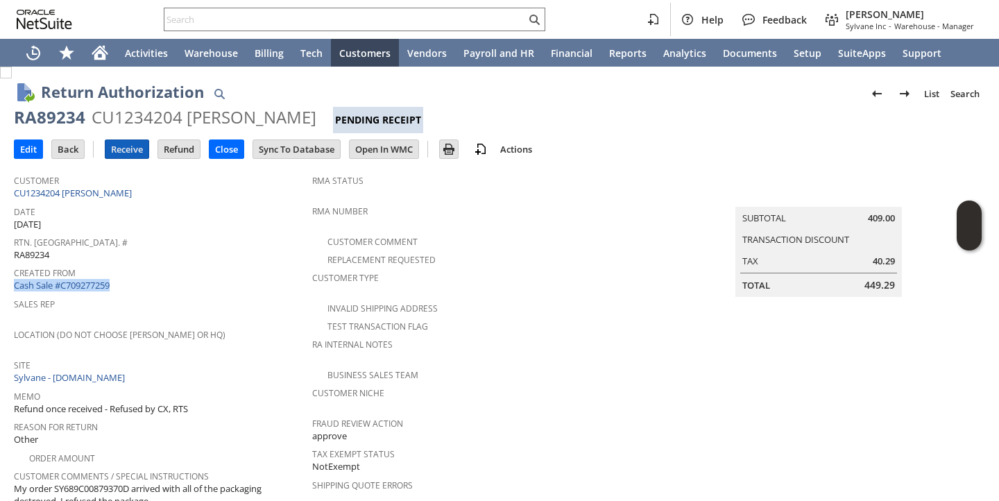
click at [124, 148] on input "Receive" at bounding box center [126, 149] width 43 height 18
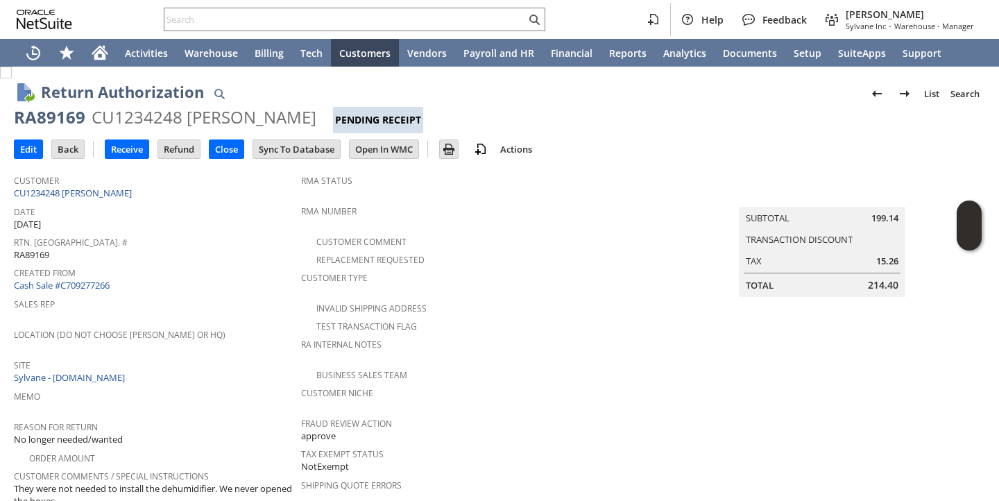
click at [265, 267] on span "Created From" at bounding box center [154, 271] width 280 height 16
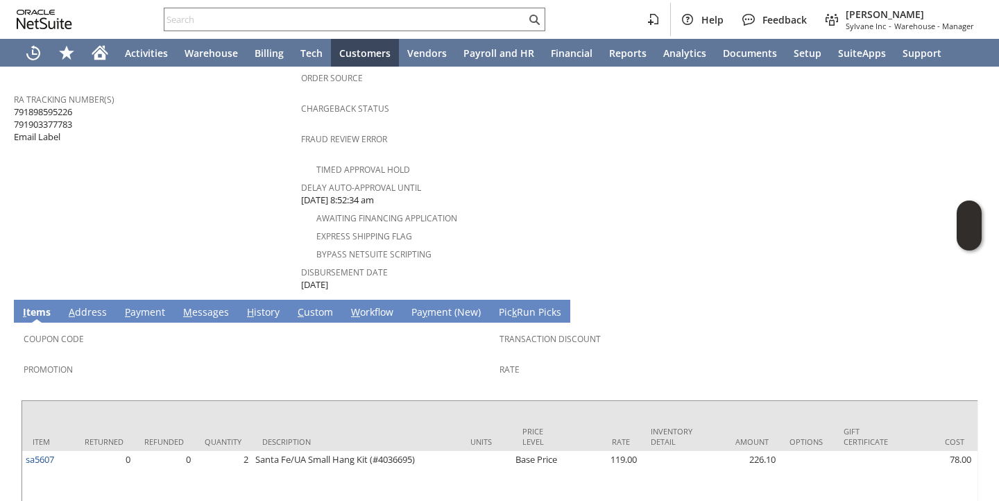
scroll to position [629, 0]
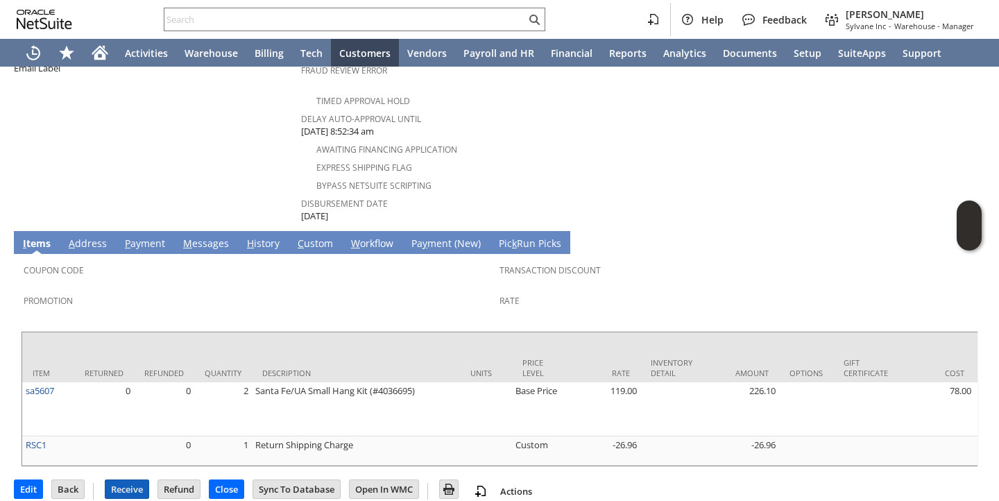
click at [139, 480] on input "Receive" at bounding box center [126, 489] width 43 height 18
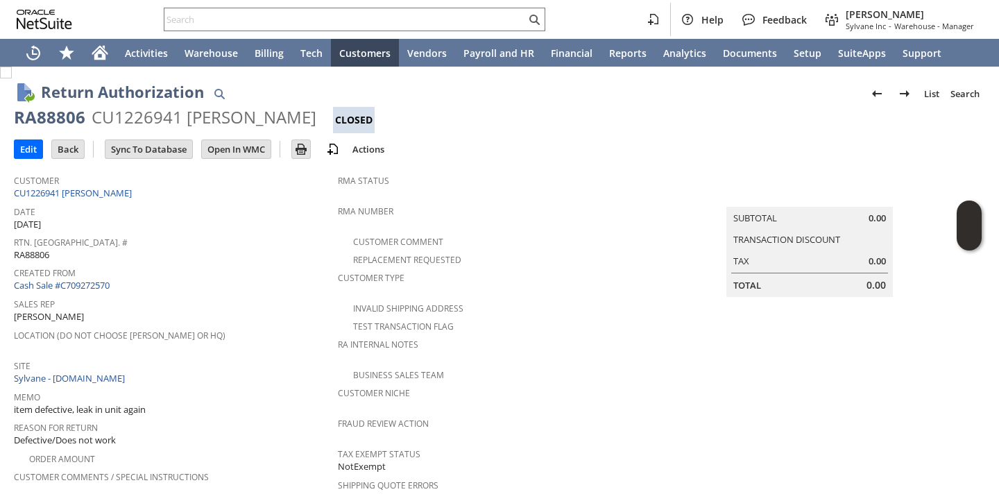
click at [221, 272] on span "Created From" at bounding box center [172, 271] width 317 height 16
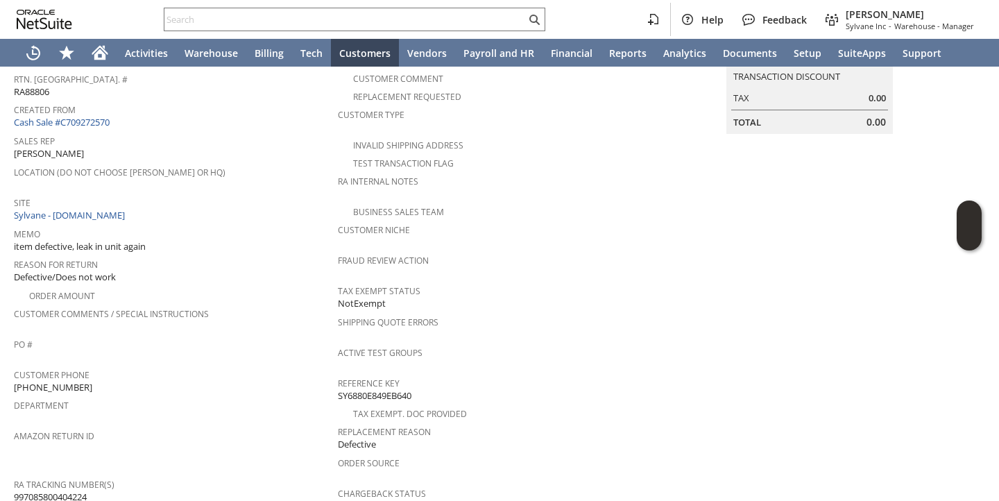
scroll to position [612, 0]
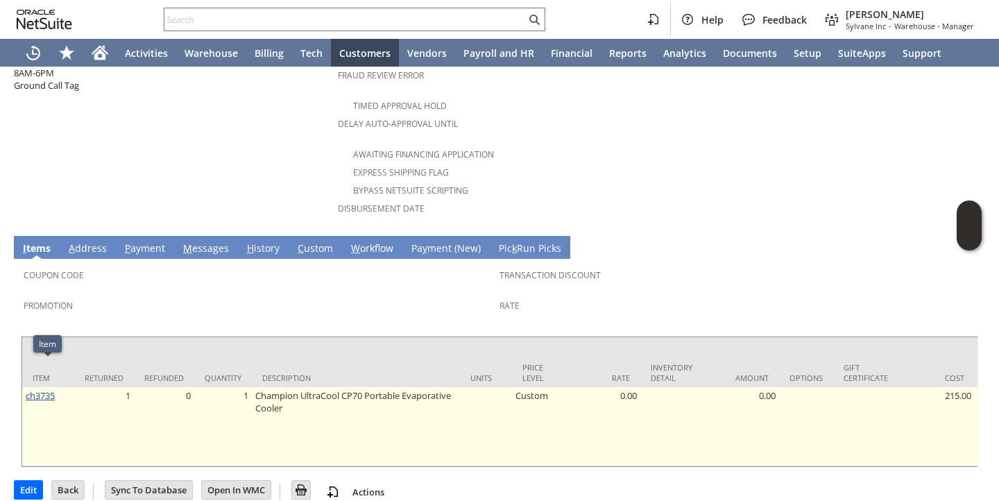
click at [37, 389] on link "ch3735" at bounding box center [40, 395] width 29 height 12
